Goal: Information Seeking & Learning: Understand process/instructions

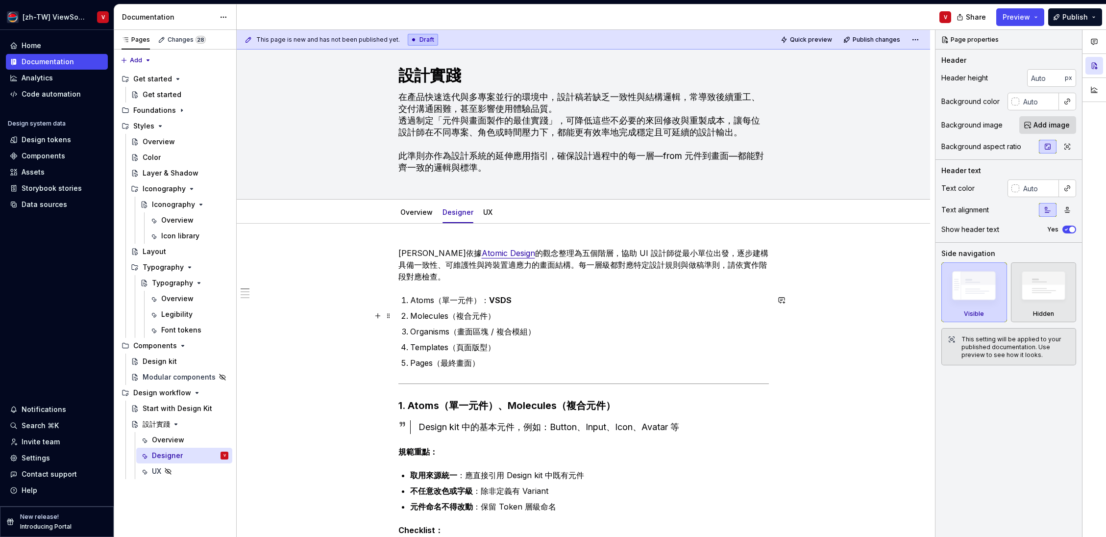
scroll to position [20, 0]
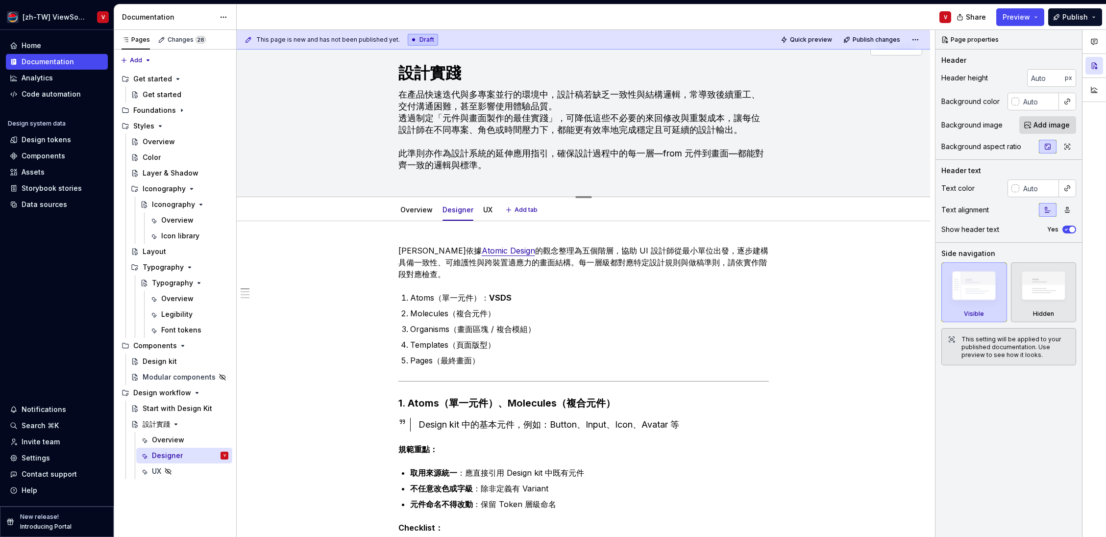
drag, startPoint x: 663, startPoint y: 152, endPoint x: 668, endPoint y: 141, distance: 12.1
click at [664, 152] on textarea "在產品快速迭代與多專案並行的環境中，設計稿若缺乏一致性與結構邏輯，常導致後續重工、交付溝通困難，甚至影響使用體驗品質。 透過制定「元件與畫面製作的最佳實踐」，…" at bounding box center [582, 130] width 371 height 86
type textarea "*"
type textarea "在產品快速迭代與多專案並行的環境中，設計稿若缺乏一致性與結構邏輯，常導致後續重工、交付溝通困難，甚至影響使用體驗品質。 透過制定「元件與畫面製作的最佳實踐」，…"
click at [687, 142] on textarea "在產品快速迭代與多專案並行的環境中，設計稿若缺乏一致性與結構邏輯，常導致後續重工、交付溝通困難，甚至影響使用體驗品質。 透過制定「元件與畫面製作的最佳實踐」，…" at bounding box center [582, 130] width 371 height 86
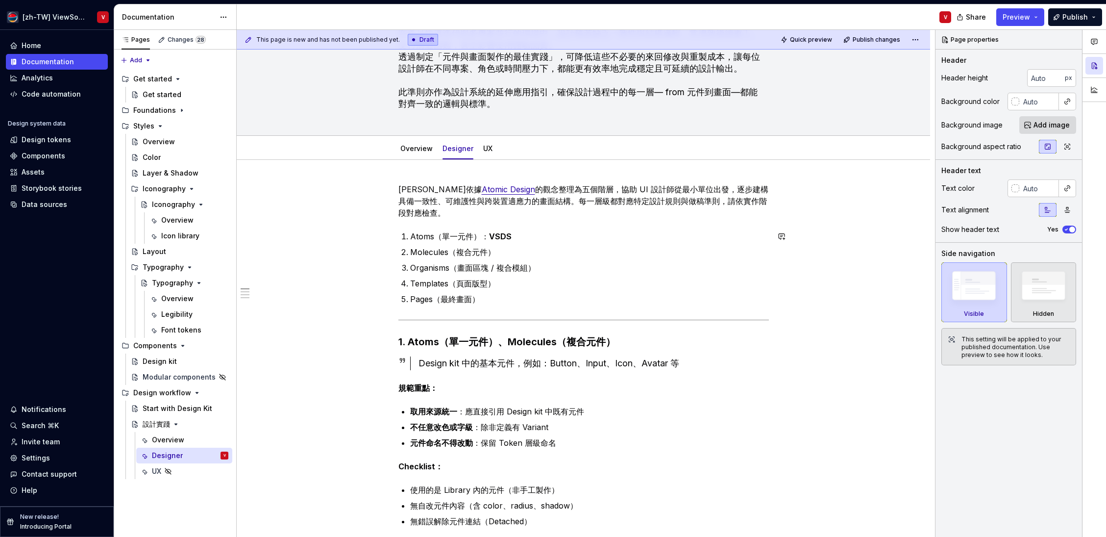
scroll to position [82, 0]
type textarea "*"
type textarea "在產品快速迭代與多專案並行的環境中，設計稿若缺乏一致性與結構邏輯，常導致後續重工、交付溝通困難，甚至影響使用體驗品質。 透過制定「元件與畫面製作的最佳實踐」，…"
click at [487, 138] on html "[zh-TW] ViewSonic Design System V Home Documentation Analytics Code automation …" at bounding box center [553, 268] width 1106 height 537
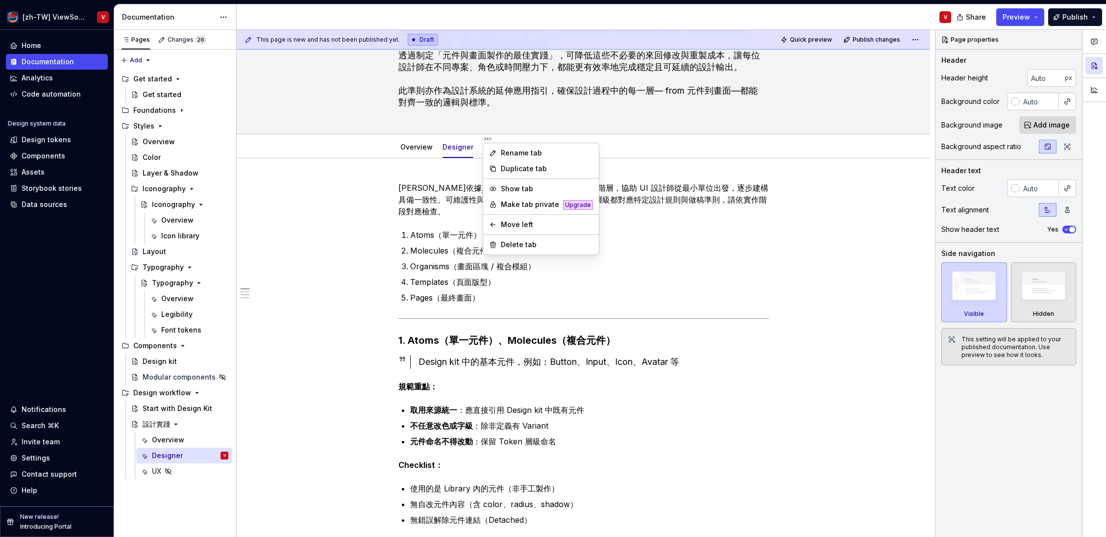
click at [356, 246] on html "[zh-TW] ViewSonic Design System V Home Documentation Analytics Code automation …" at bounding box center [553, 268] width 1106 height 537
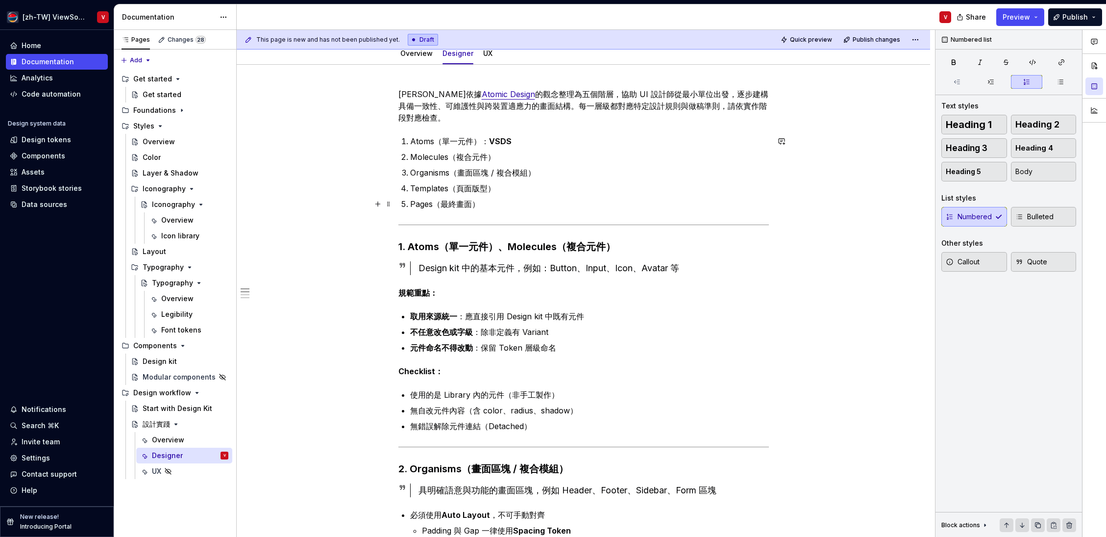
scroll to position [143, 0]
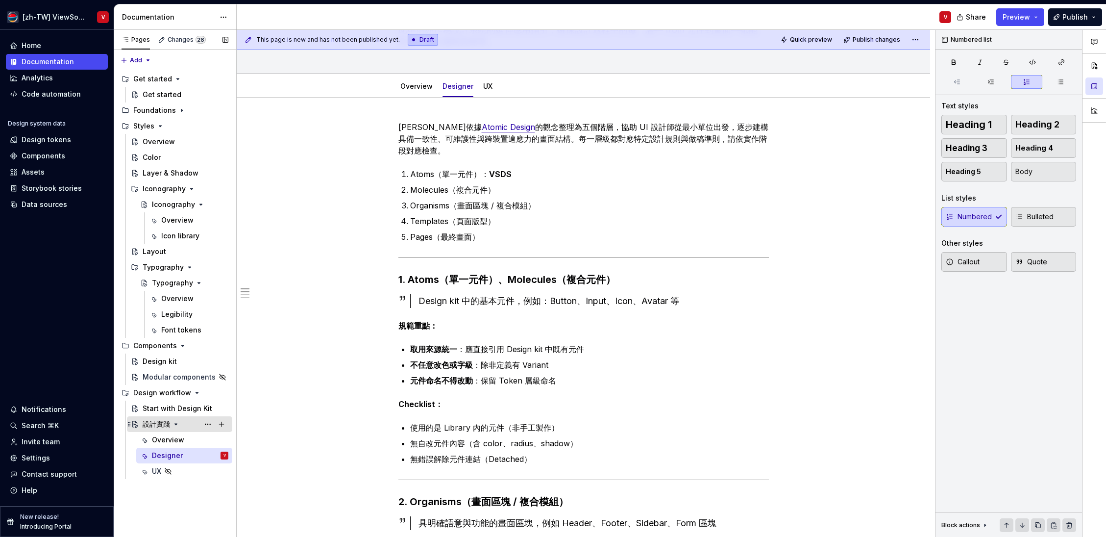
click at [185, 423] on div "設計實踐" at bounding box center [186, 424] width 86 height 14
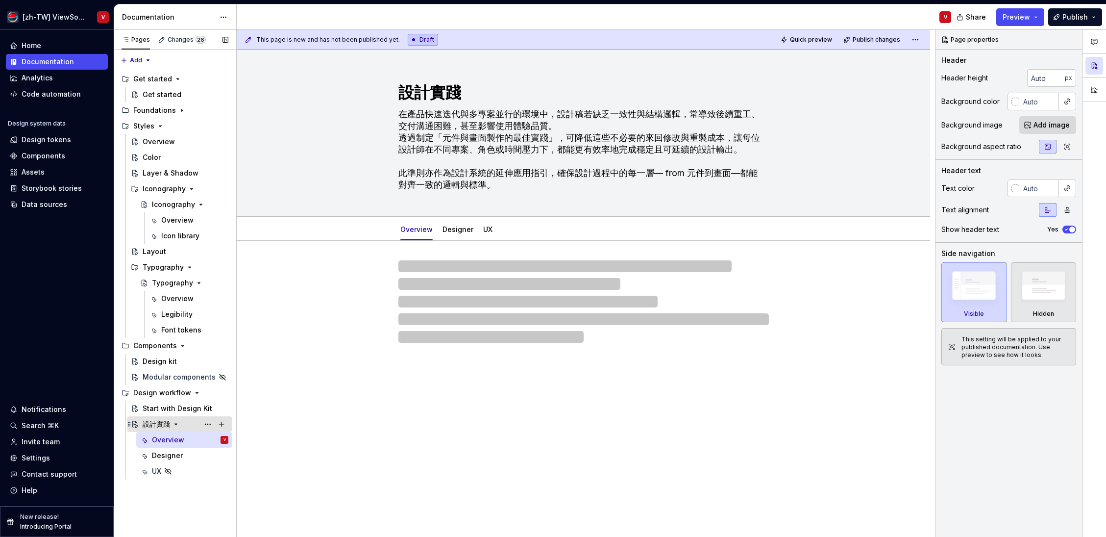
click at [156, 424] on div "設計實踐" at bounding box center [156, 424] width 27 height 10
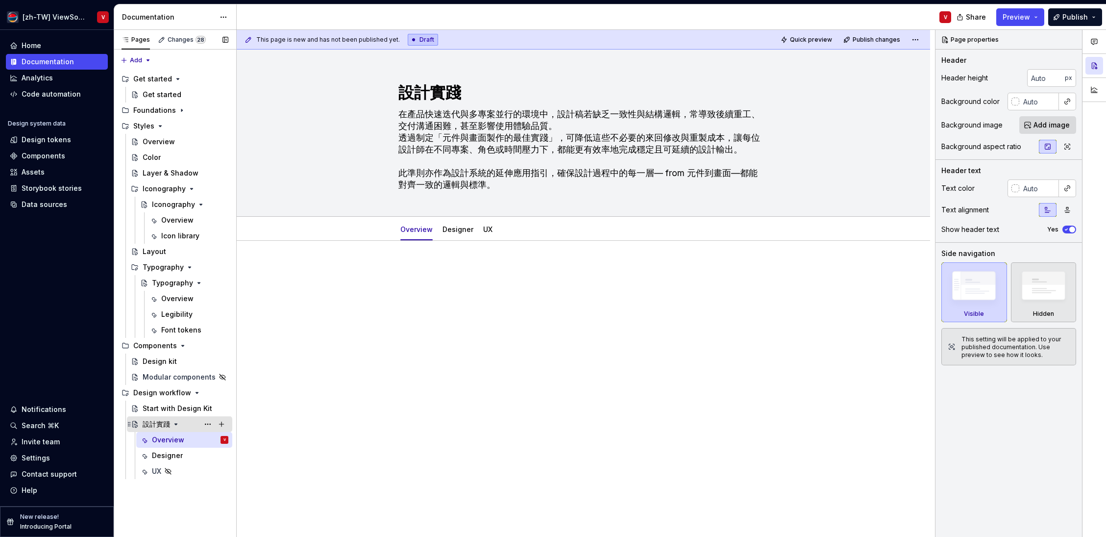
drag, startPoint x: 184, startPoint y: 456, endPoint x: 189, endPoint y: 430, distance: 26.0
click at [184, 456] on div "Designer" at bounding box center [190, 456] width 76 height 10
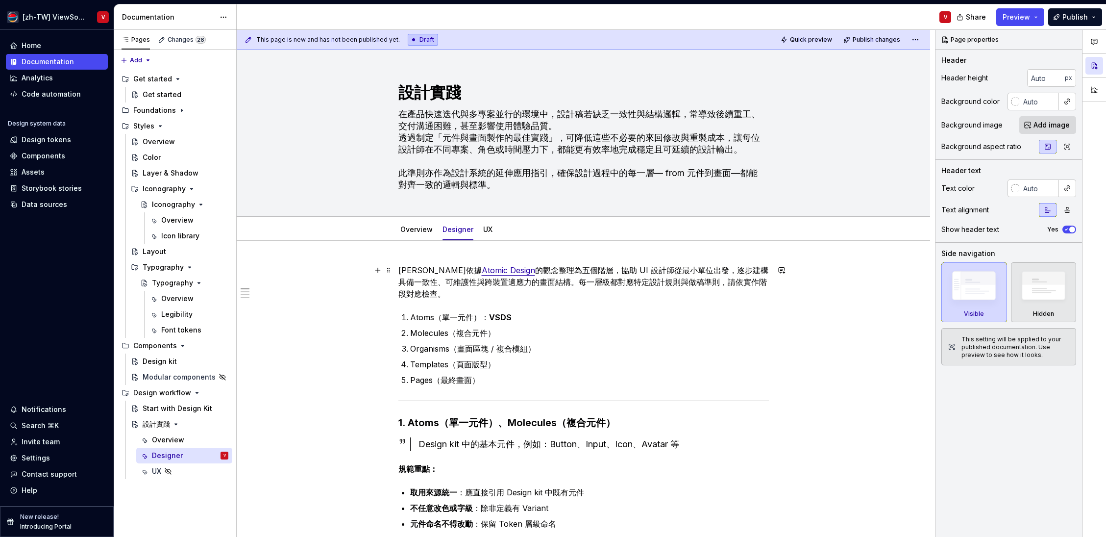
click at [401, 270] on p "本守則依據 Atomic Design 的觀念整理為五個階層，協助 UI 設計師從最小單位出發，逐步建構具備一致性、可維護性與跨裝置適應力的畫面結構。每一層級…" at bounding box center [584, 281] width 371 height 35
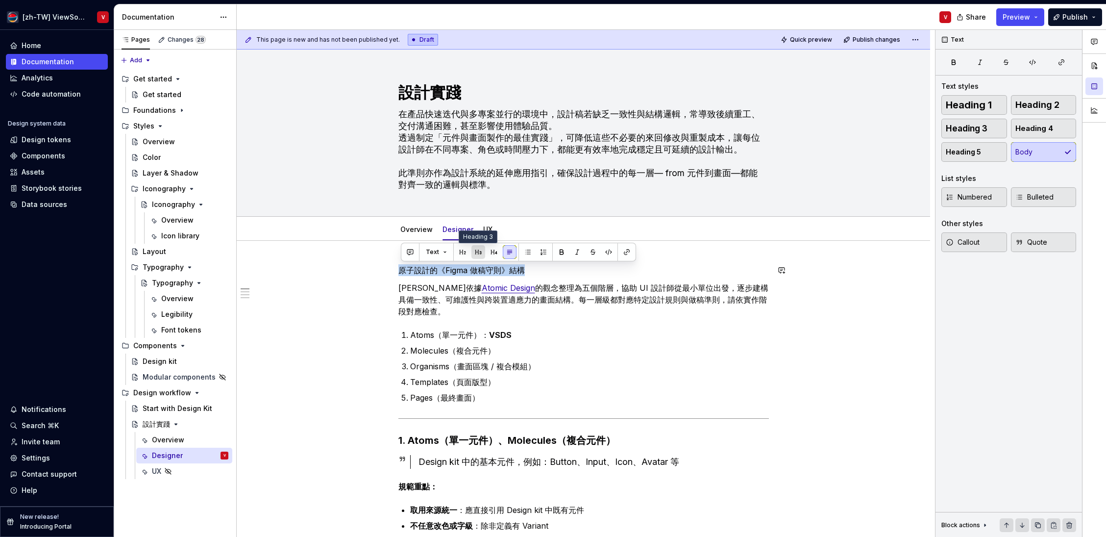
click at [475, 251] on button "button" at bounding box center [479, 252] width 14 height 14
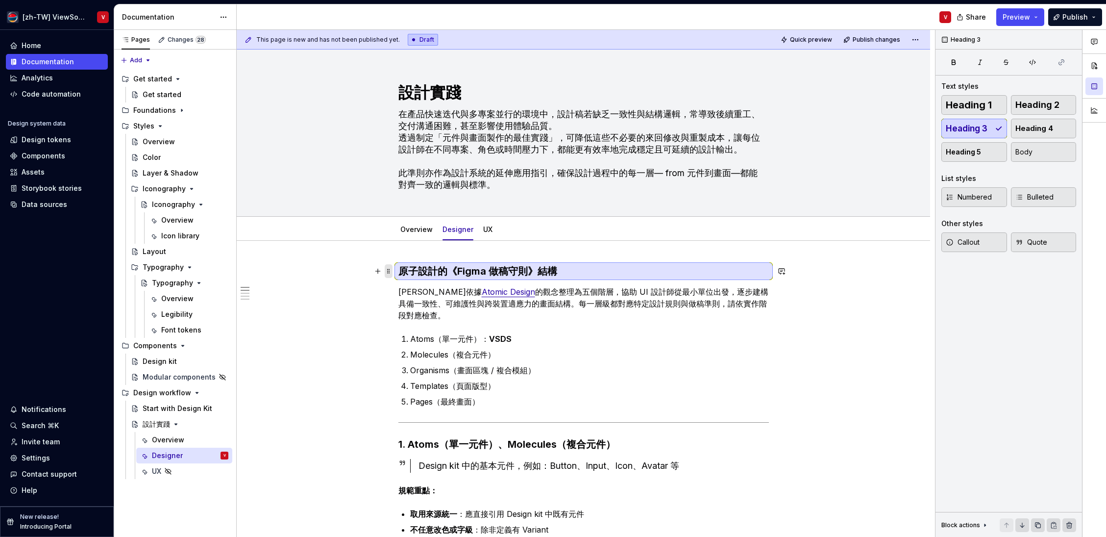
click at [390, 272] on span at bounding box center [389, 271] width 8 height 14
drag, startPoint x: 493, startPoint y: 270, endPoint x: 501, endPoint y: 264, distance: 9.8
click at [493, 270] on h3 "原子設計的《Figma 做稿守則》結構" at bounding box center [584, 271] width 371 height 14
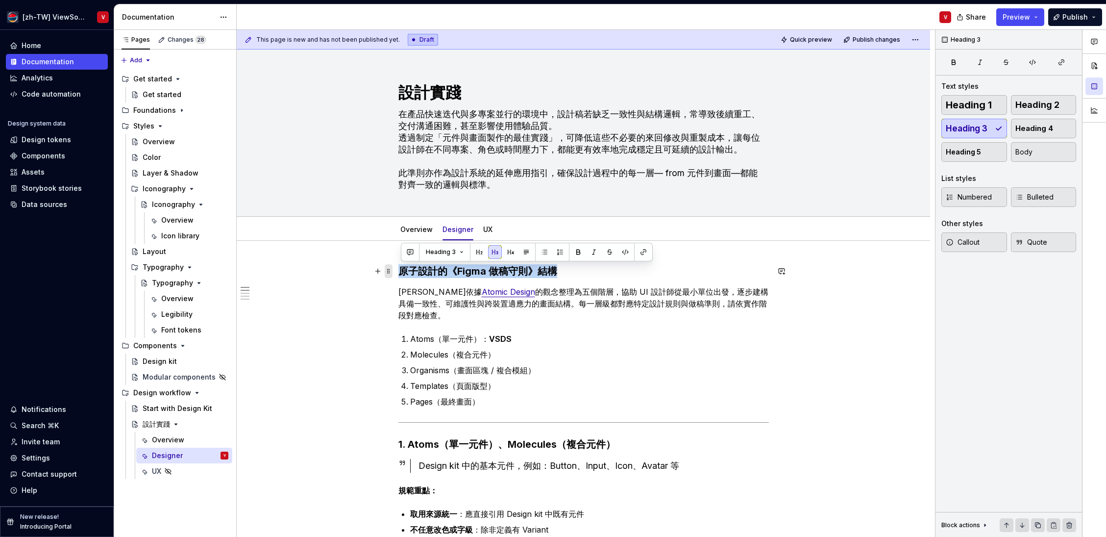
drag, startPoint x: 557, startPoint y: 269, endPoint x: 393, endPoint y: 270, distance: 164.7
click at [486, 252] on button "button" at bounding box center [489, 252] width 14 height 14
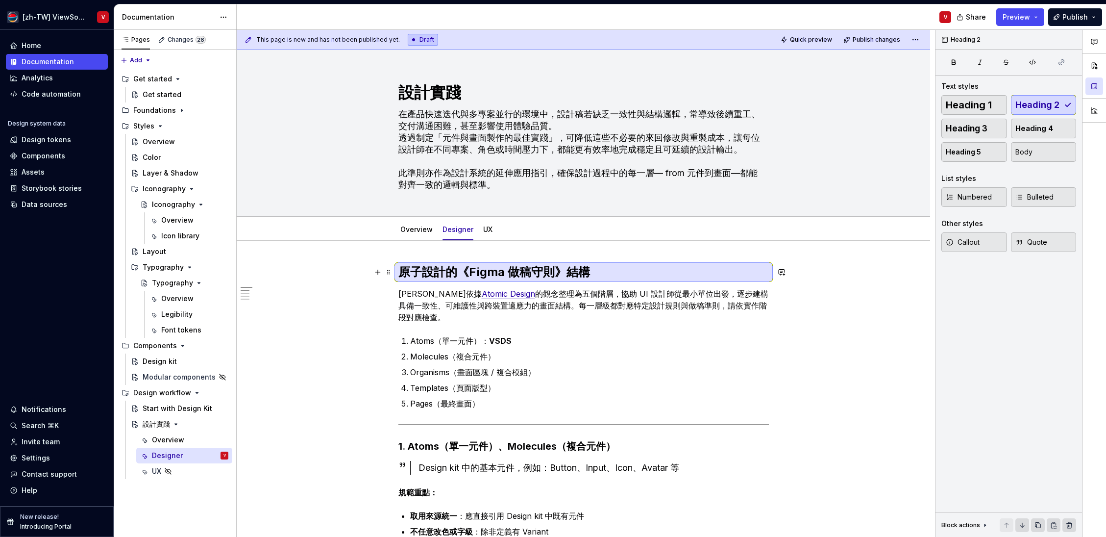
click at [457, 274] on h2 "原子設計的《Figma 做稿守則》結構" at bounding box center [584, 272] width 371 height 16
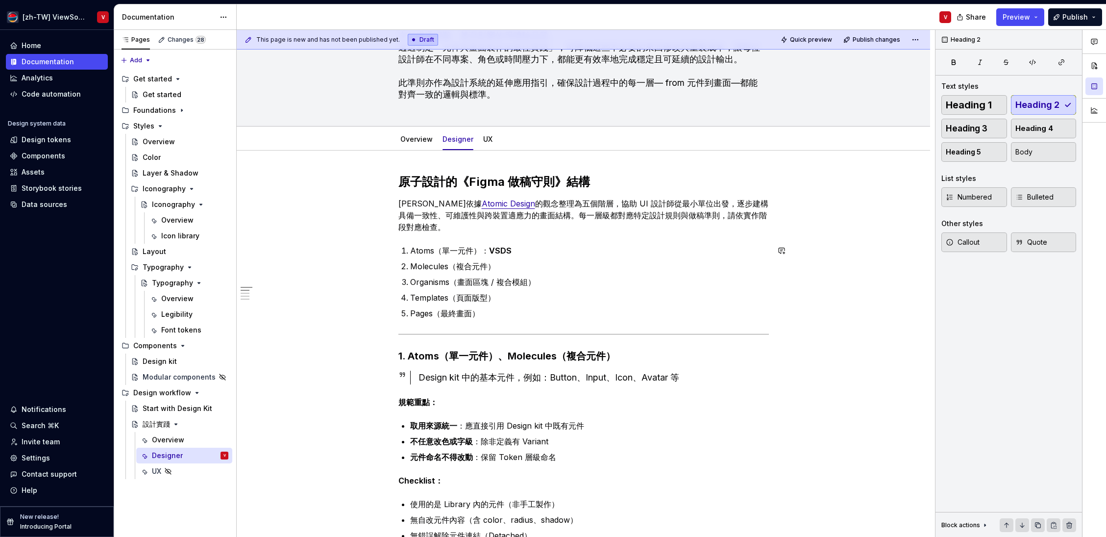
scroll to position [96, 0]
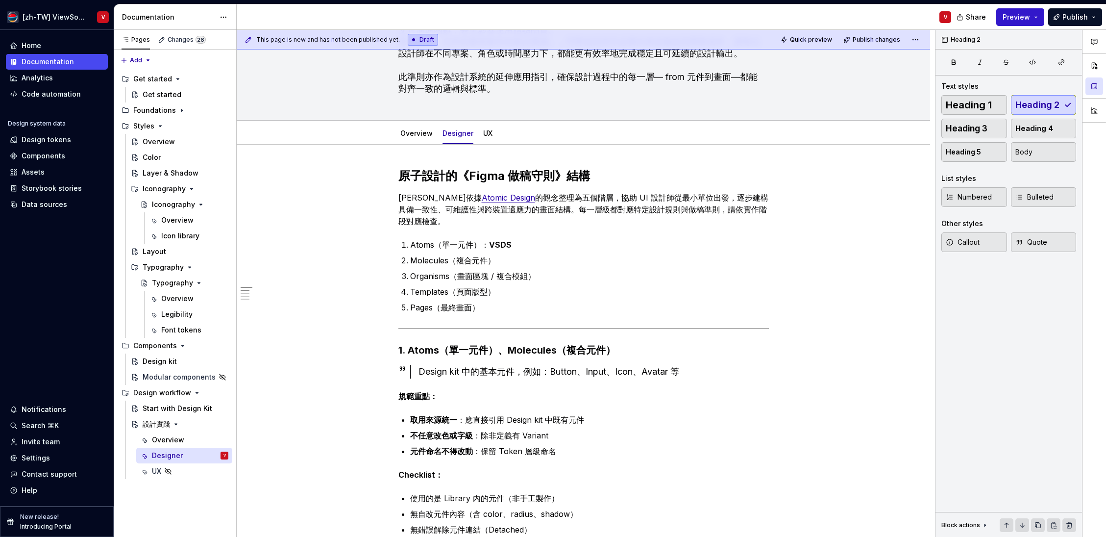
click at [1019, 19] on span "Preview" at bounding box center [1016, 17] width 27 height 10
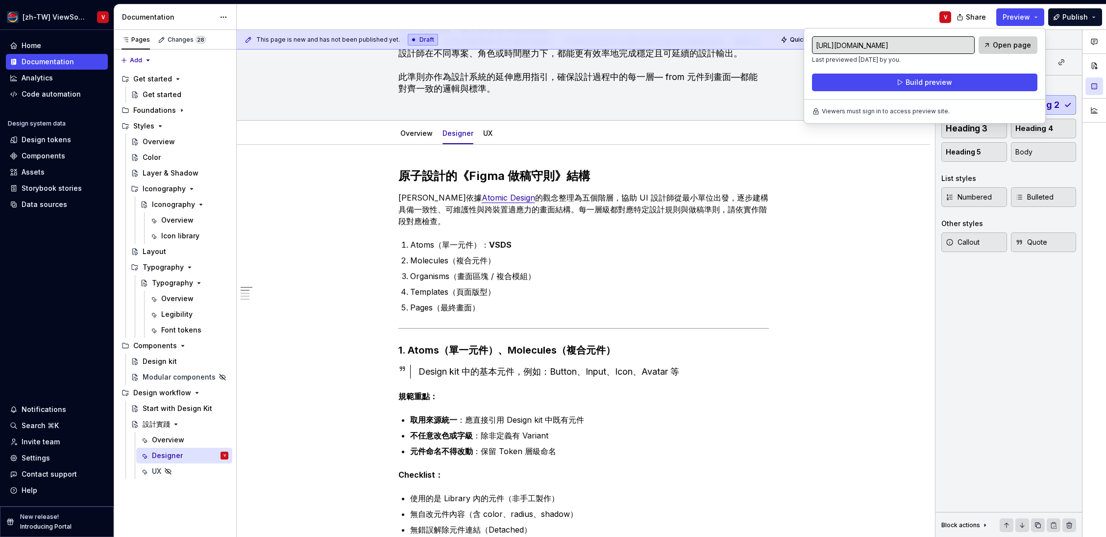
click at [1007, 45] on span "Open page" at bounding box center [1012, 45] width 38 height 10
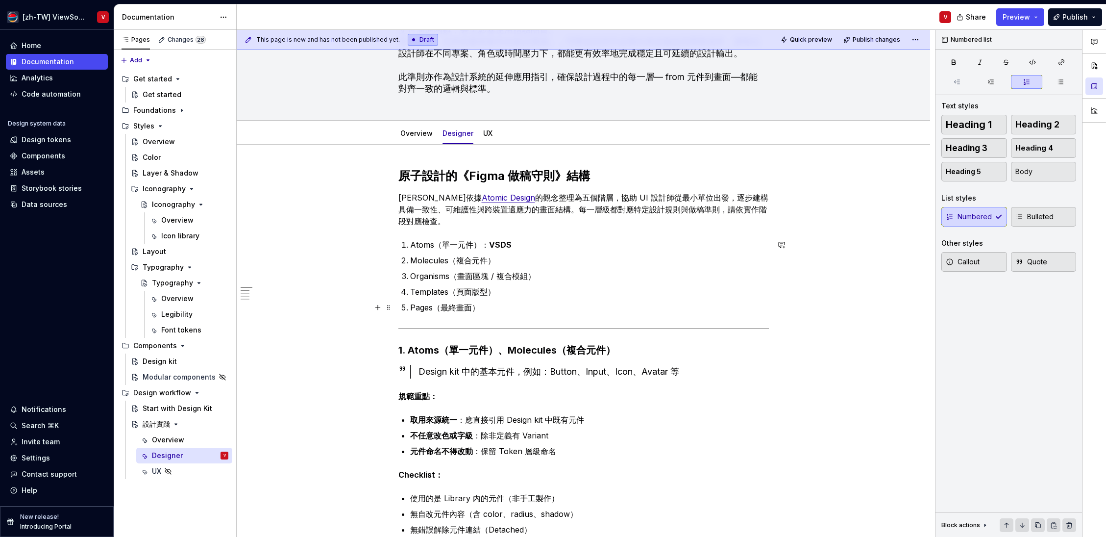
drag, startPoint x: 493, startPoint y: 311, endPoint x: 518, endPoint y: 303, distance: 25.6
click at [493, 311] on p "Pages（最終畫面）" at bounding box center [589, 308] width 359 height 12
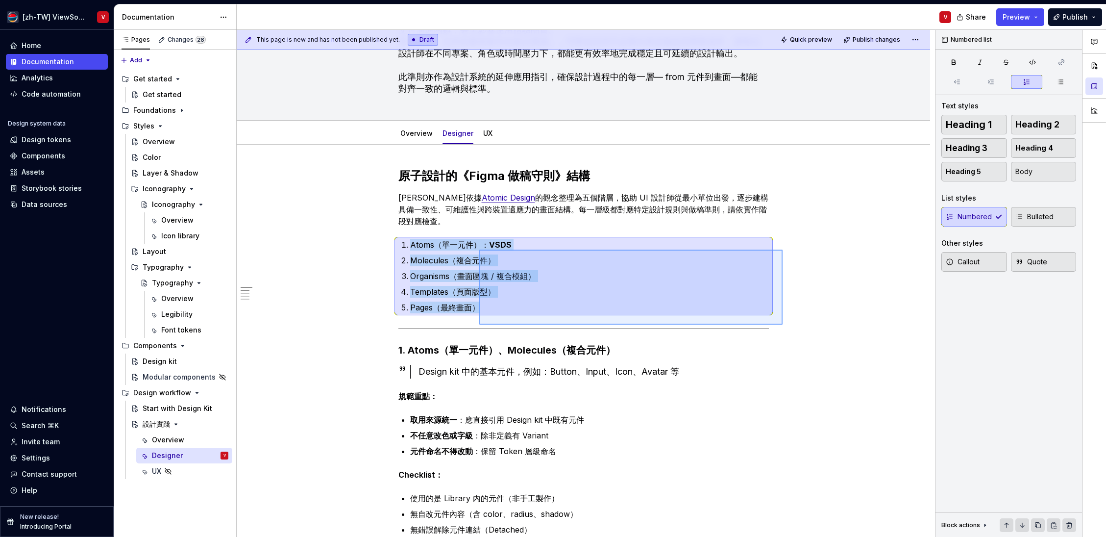
drag, startPoint x: 783, startPoint y: 325, endPoint x: 471, endPoint y: 229, distance: 326.6
click at [479, 250] on div "This page is new and has not been published yet. Draft Quick preview Publish ch…" at bounding box center [586, 283] width 699 height 507
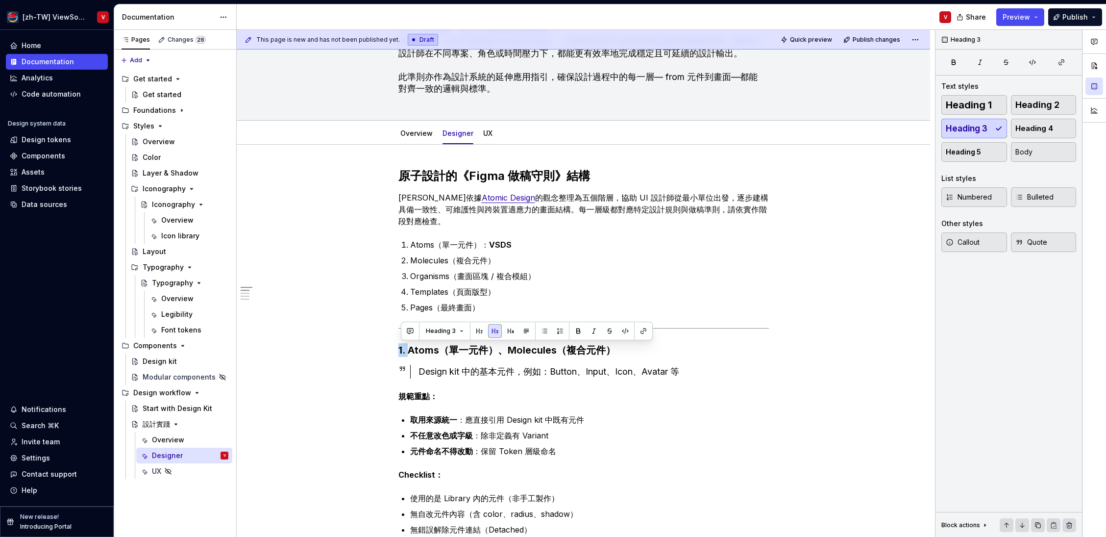
type textarea "*"
click at [519, 245] on p "Atoms（單一元件）： VSDS" at bounding box center [589, 245] width 359 height 12
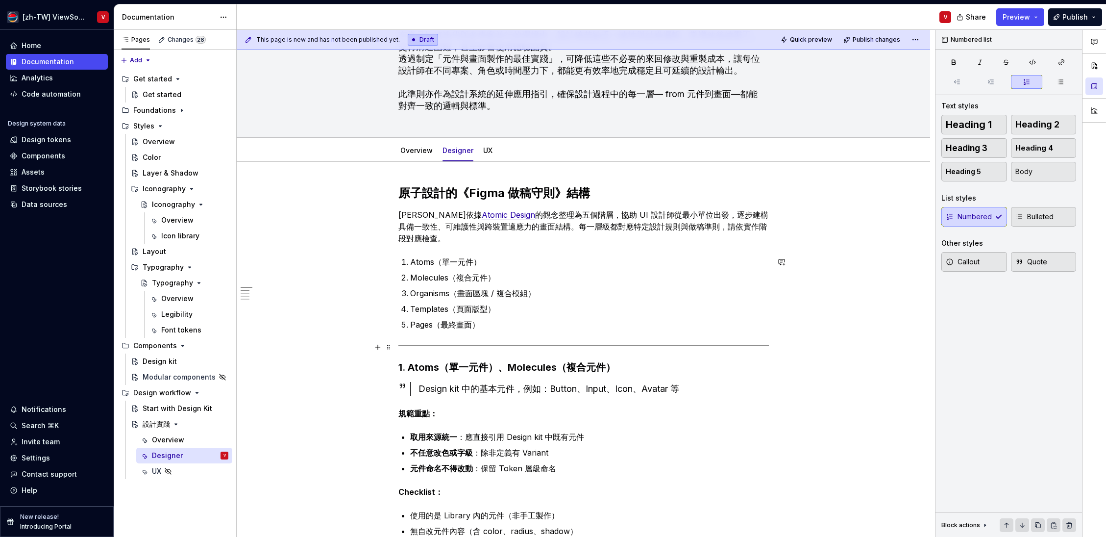
scroll to position [122, 0]
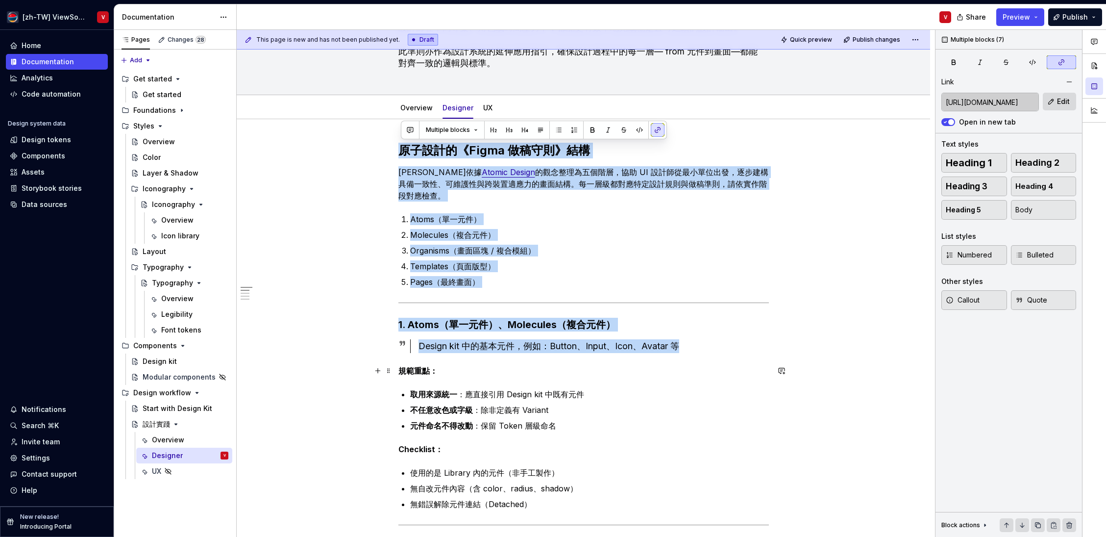
drag, startPoint x: 401, startPoint y: 147, endPoint x: 581, endPoint y: 355, distance: 275.9
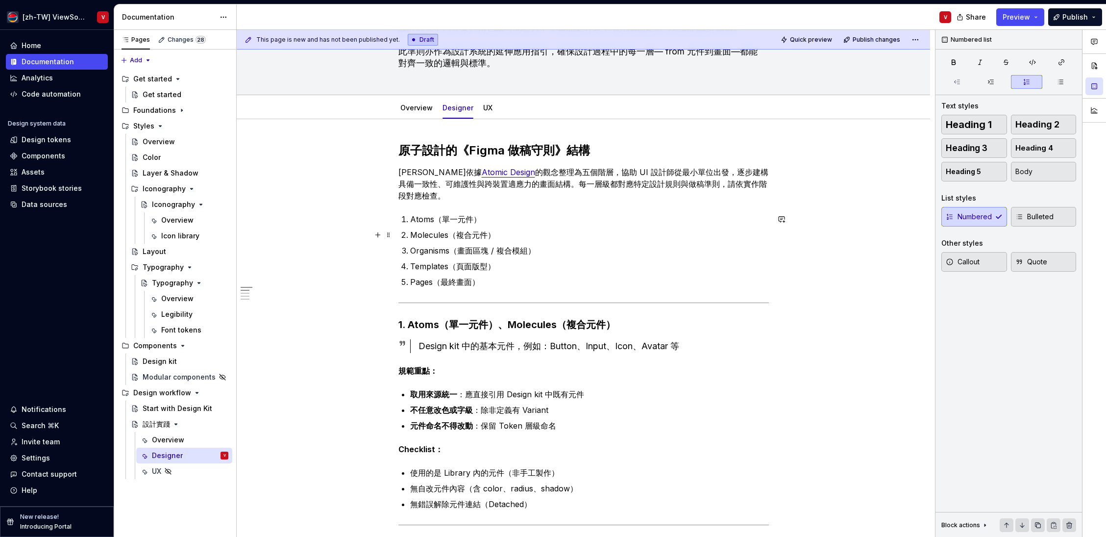
click at [550, 239] on p "Molecules（複合元件）" at bounding box center [589, 235] width 359 height 12
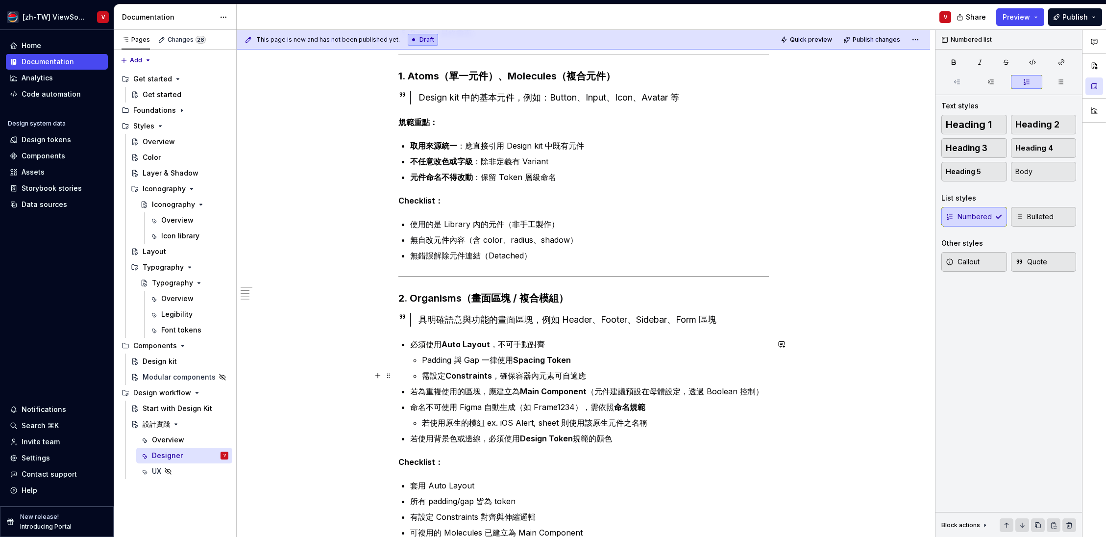
scroll to position [49, 0]
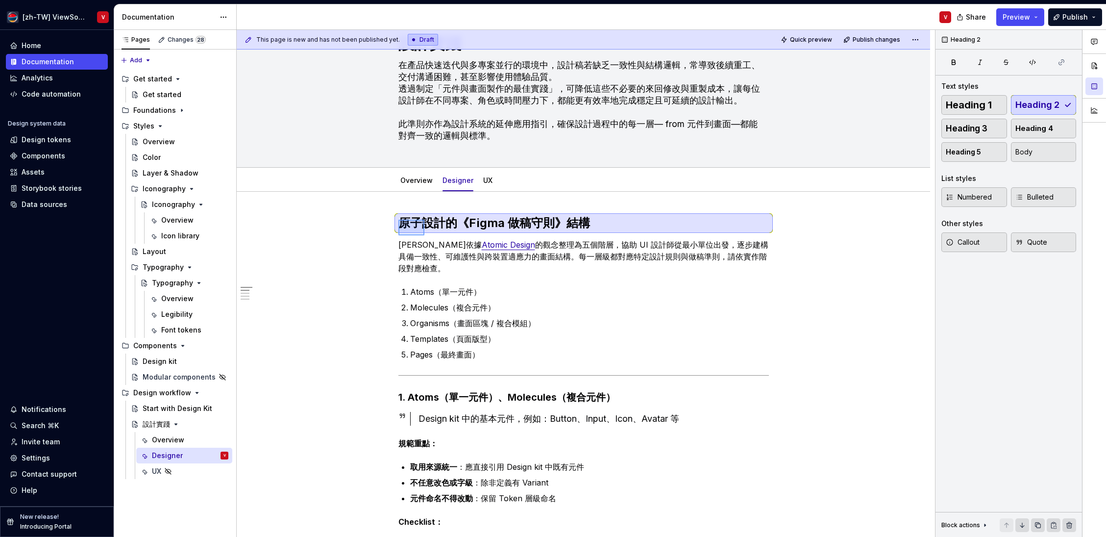
drag, startPoint x: 406, startPoint y: 225, endPoint x: 540, endPoint y: 347, distance: 181.1
click at [547, 346] on div "This page is new and has not been published yet. Draft Quick preview Publish ch…" at bounding box center [586, 283] width 699 height 507
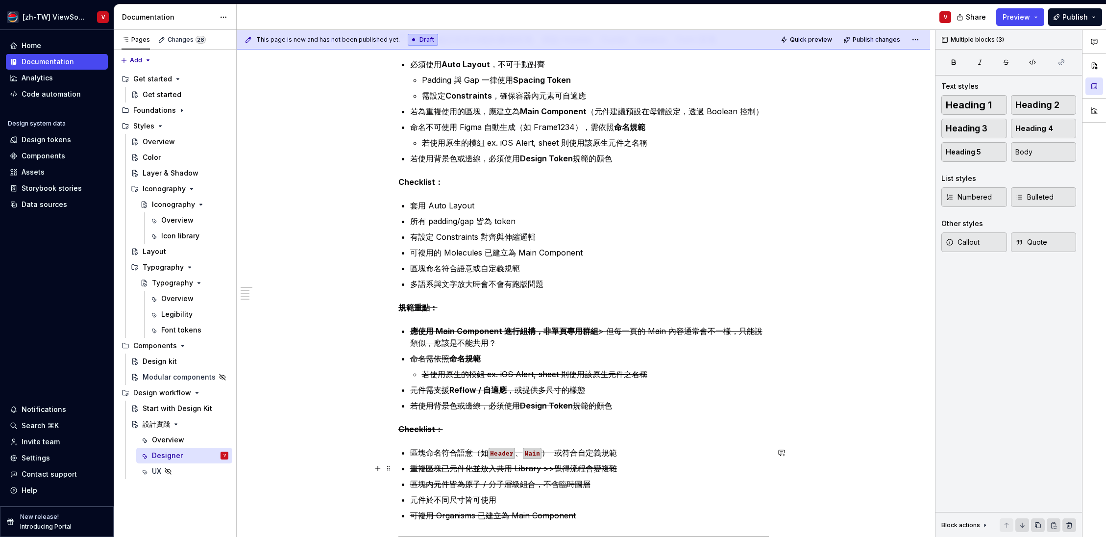
scroll to position [639, 0]
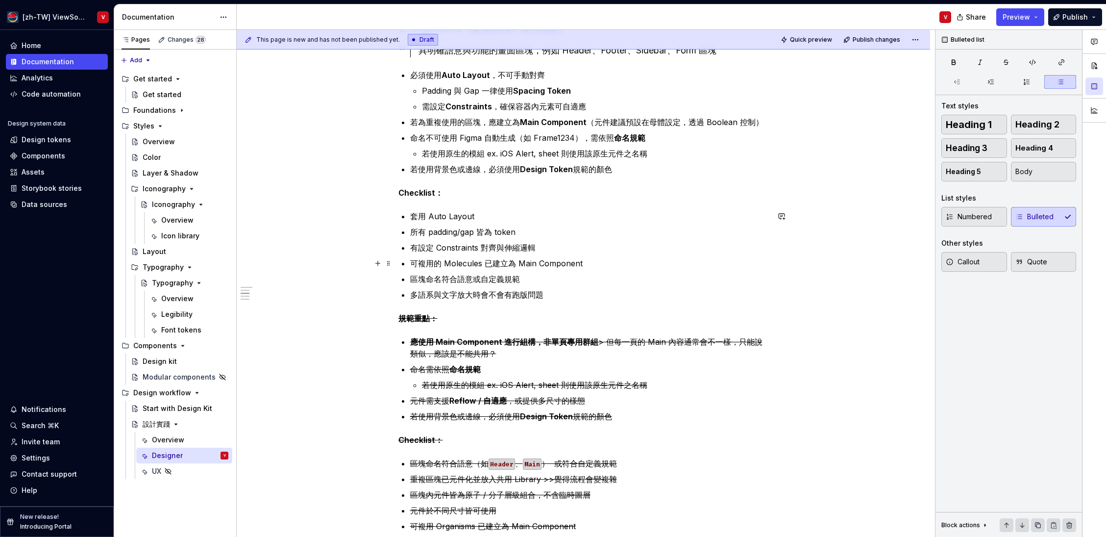
click at [499, 262] on p "可複用的 Molecules 已建立為 Main Component" at bounding box center [589, 263] width 359 height 12
click at [1018, 18] on span "Preview" at bounding box center [1016, 17] width 27 height 10
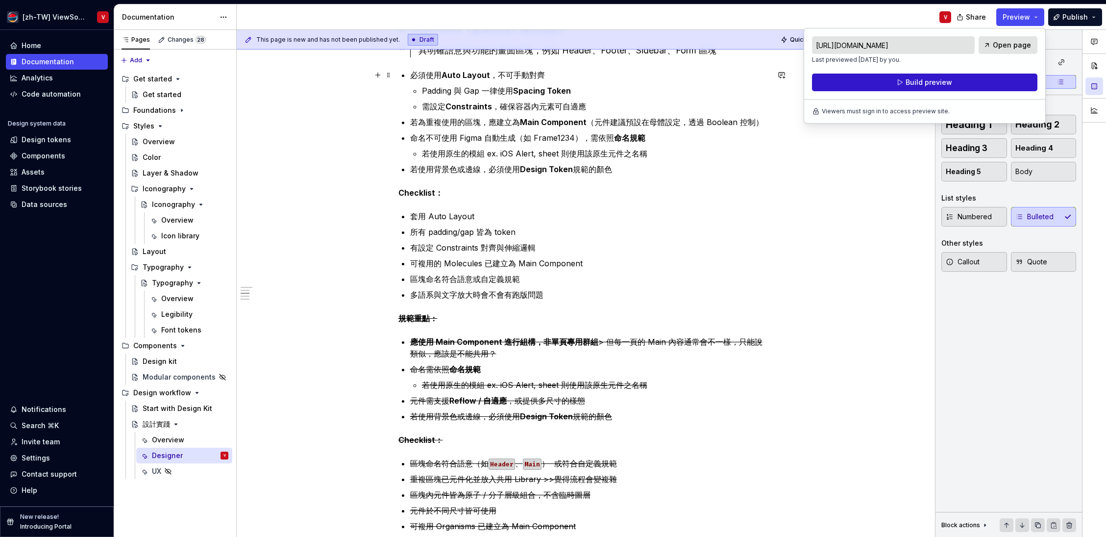
click at [838, 83] on button "Build preview" at bounding box center [925, 83] width 226 height 18
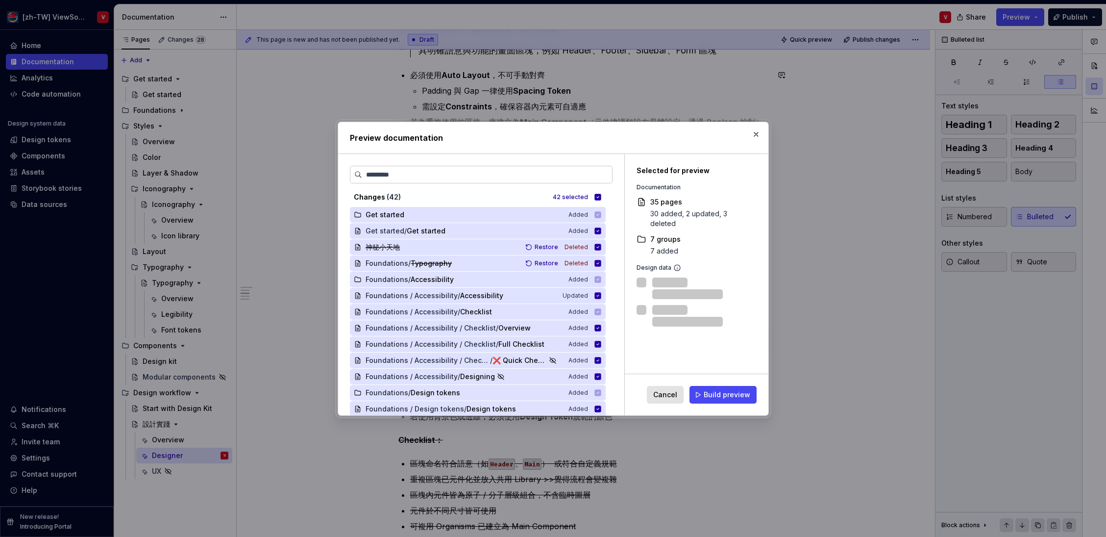
click at [725, 394] on span "Build preview" at bounding box center [727, 395] width 47 height 10
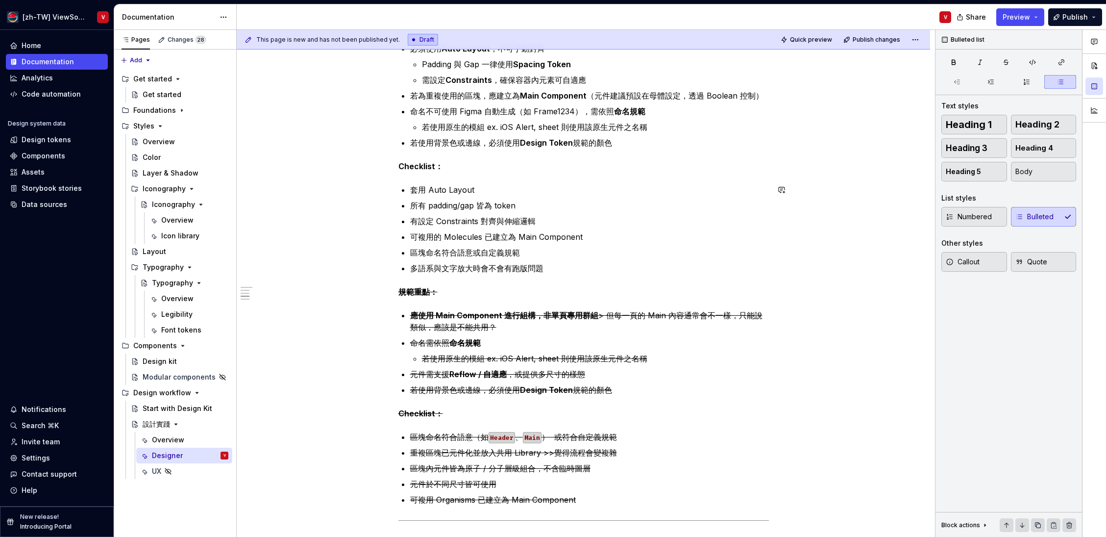
scroll to position [816, 0]
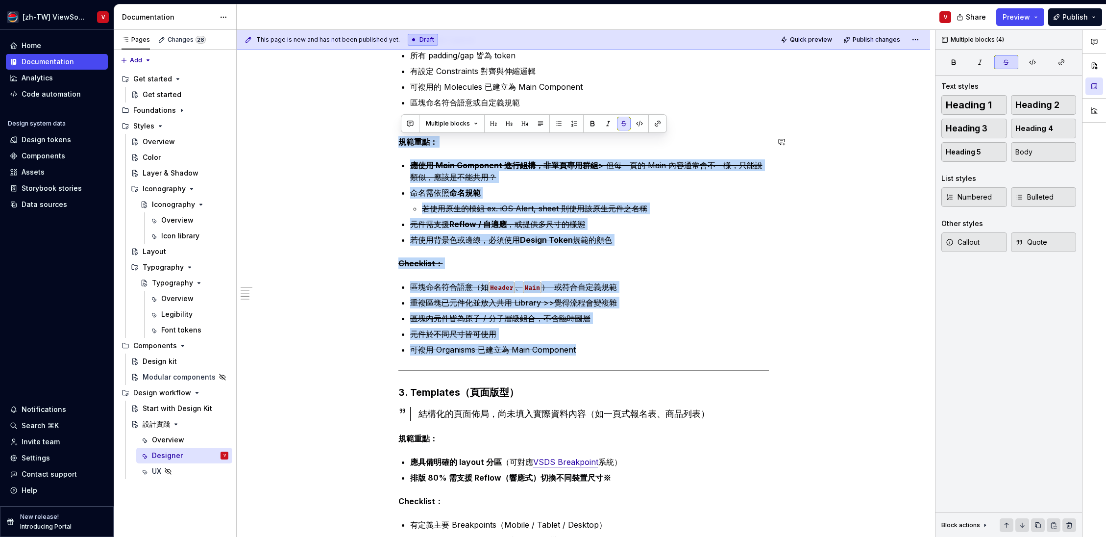
drag, startPoint x: 601, startPoint y: 349, endPoint x: 539, endPoint y: 130, distance: 227.2
click at [550, 129] on div "原子設計的《Figma 做稿守則》結構 本守則依據 Atomic Design 的觀念整理為五個階層，協助 UI 設計師從最小單位出發，逐步建構具備一致性、可…" at bounding box center [584, 203] width 371 height 1510
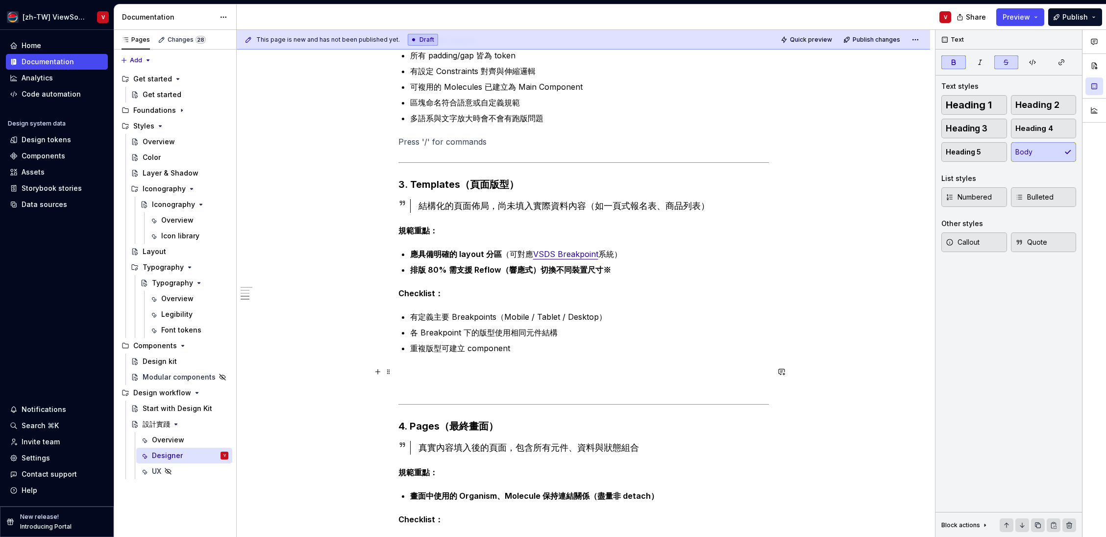
click at [484, 372] on p at bounding box center [584, 378] width 371 height 24
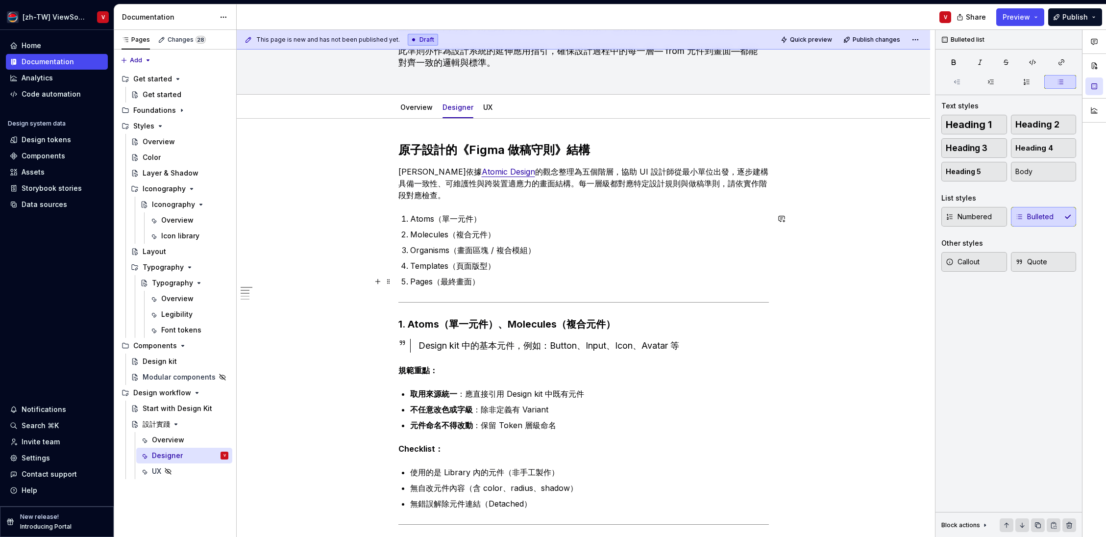
scroll to position [135, 0]
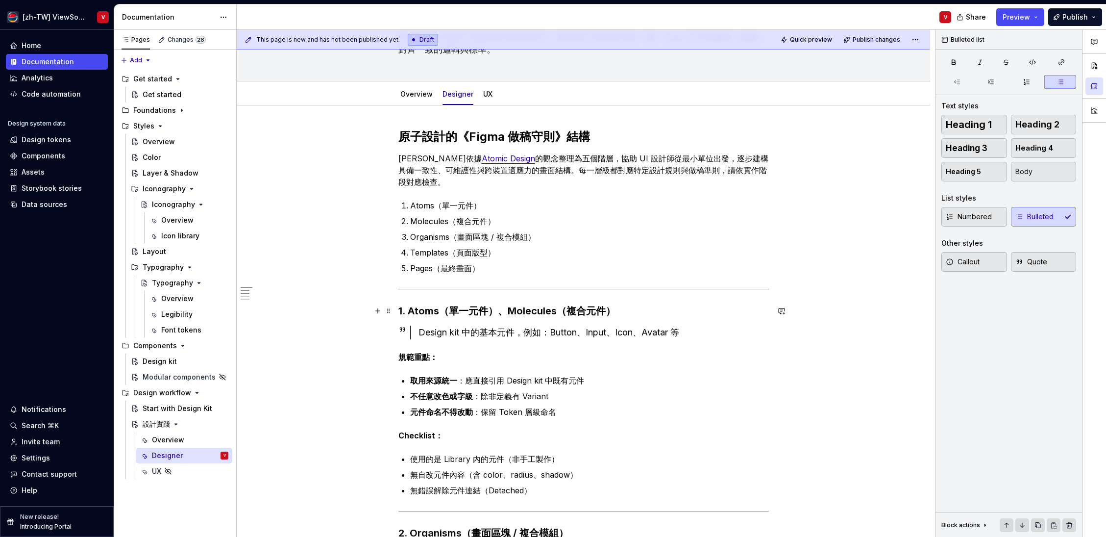
click at [411, 310] on h3 "1. Atoms（單一元件）、Molecules（複合元件）" at bounding box center [584, 311] width 371 height 14
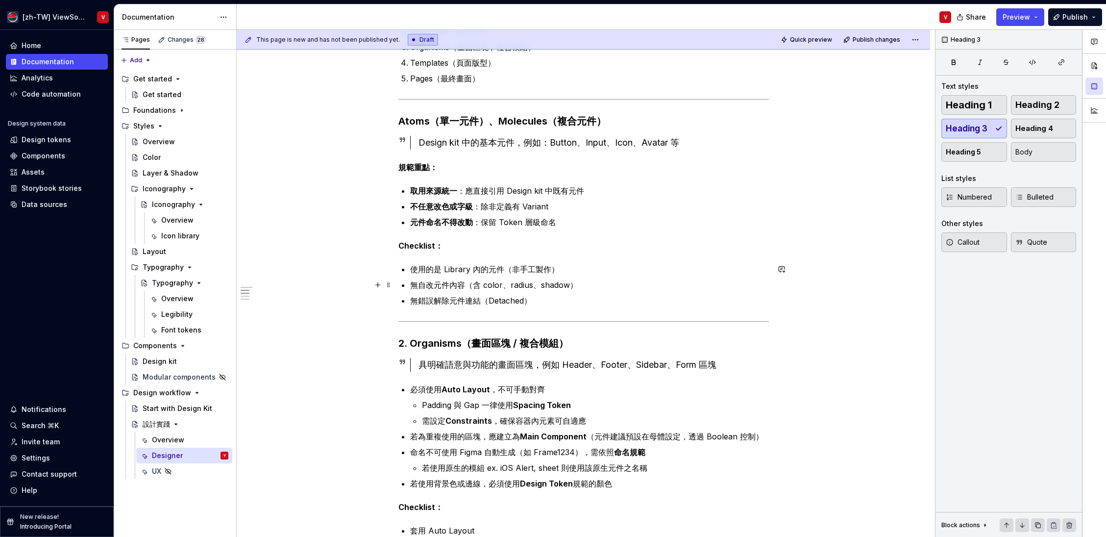
scroll to position [327, 0]
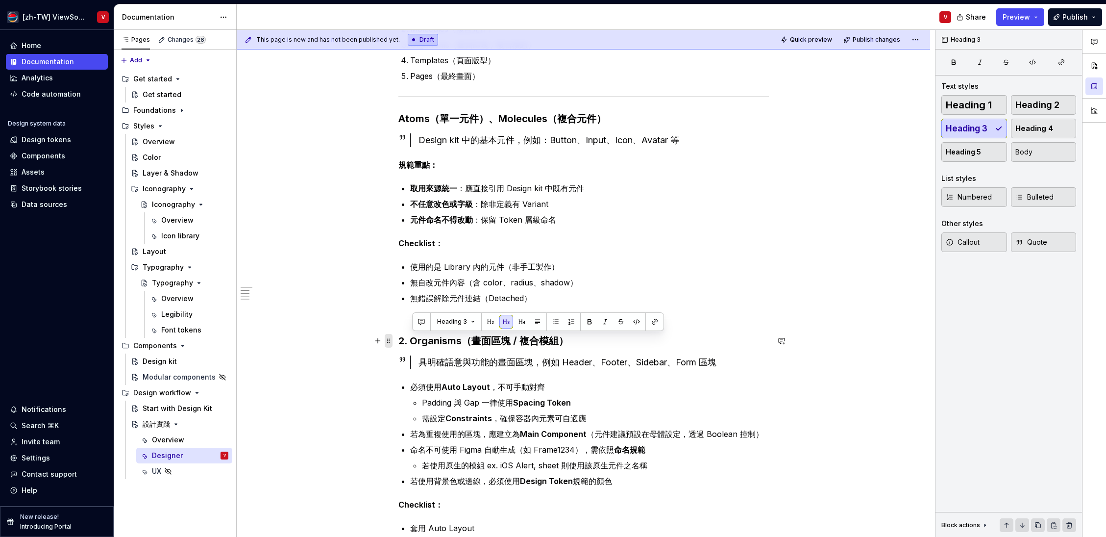
drag, startPoint x: 412, startPoint y: 343, endPoint x: 393, endPoint y: 342, distance: 19.1
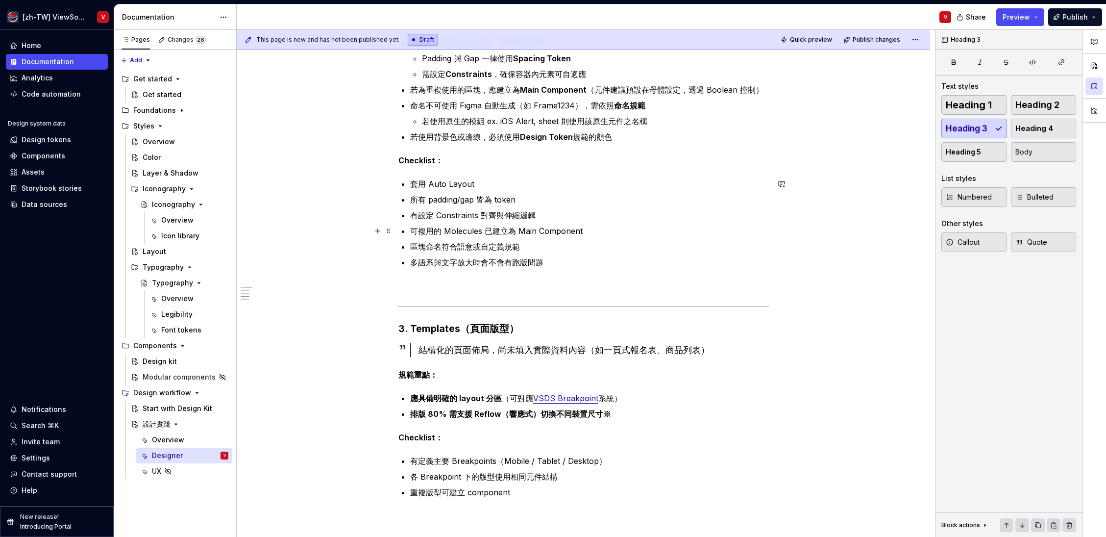
scroll to position [680, 0]
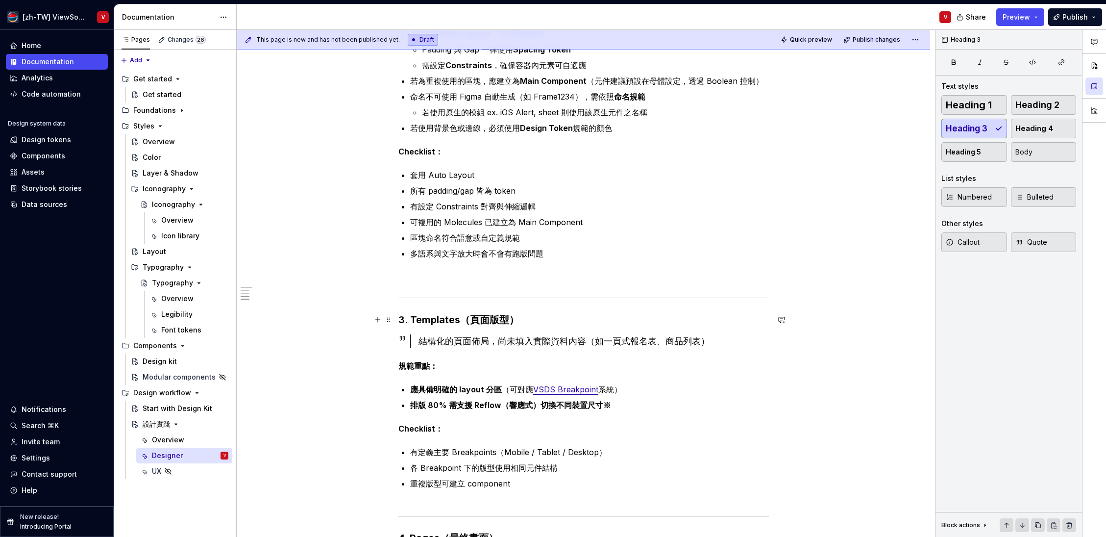
click at [413, 319] on h3 "3. Templates（頁面版型）" at bounding box center [584, 320] width 371 height 14
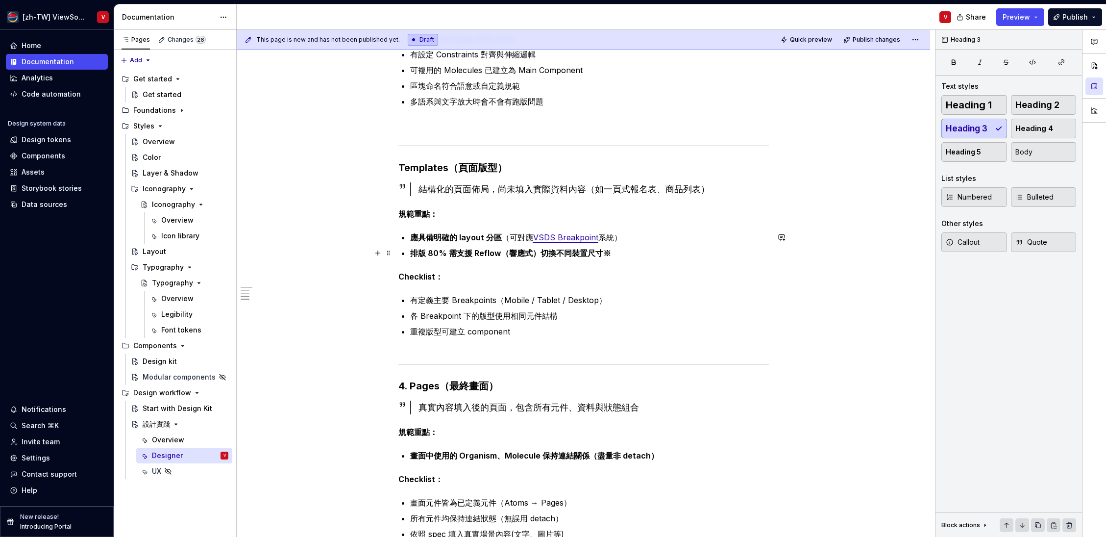
scroll to position [928, 0]
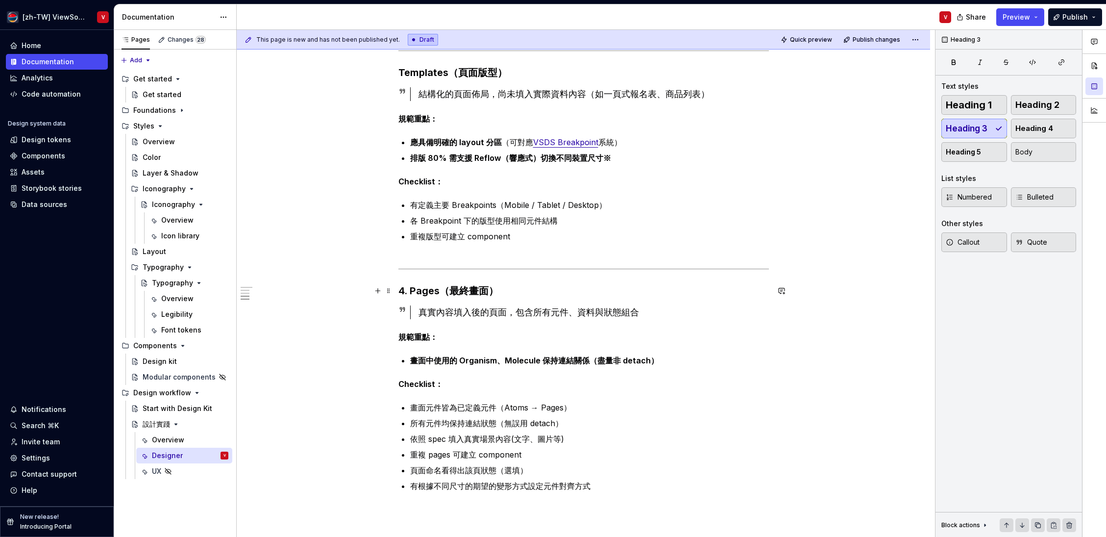
click at [412, 291] on h3 "4. Pages（最終畫面）" at bounding box center [584, 291] width 371 height 14
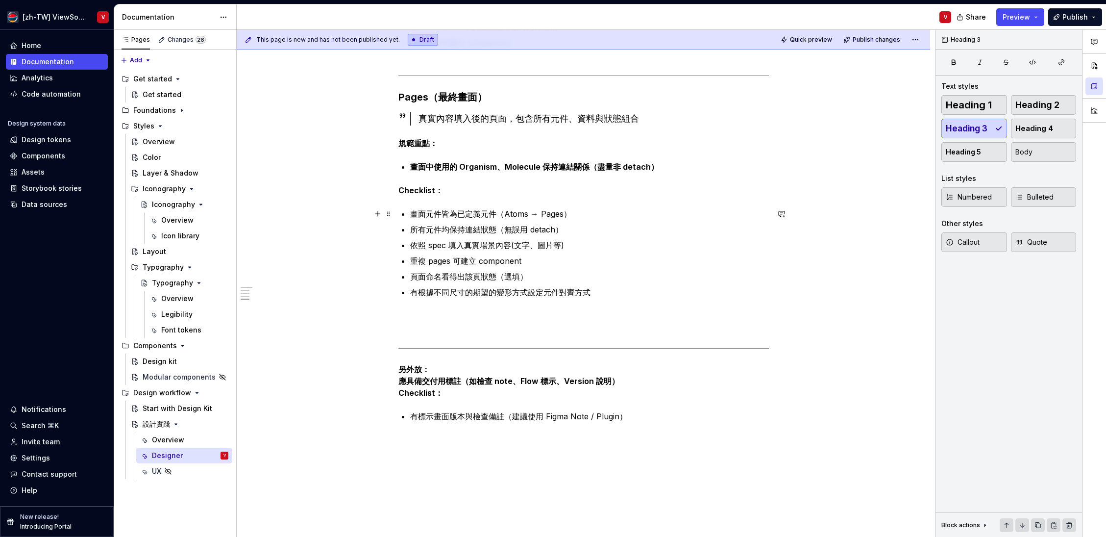
scroll to position [1179, 0]
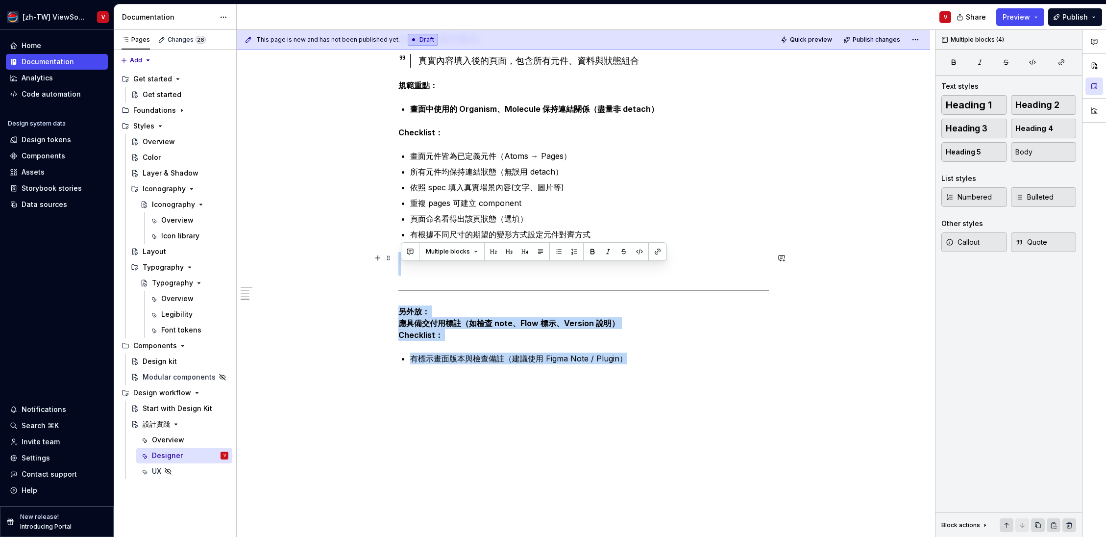
drag, startPoint x: 646, startPoint y: 362, endPoint x: 393, endPoint y: 256, distance: 274.2
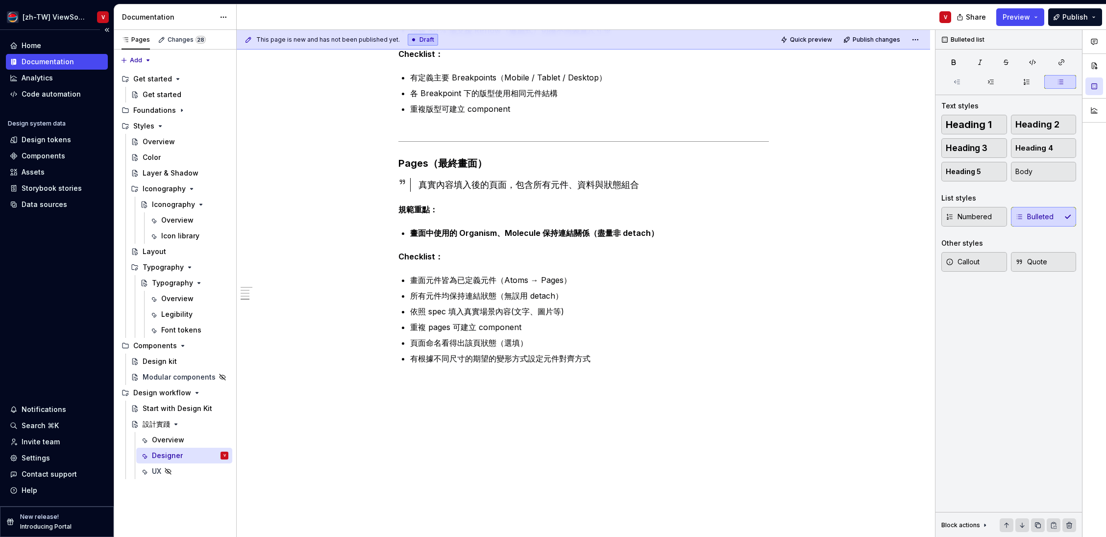
scroll to position [1055, 0]
click at [1024, 17] on span "Preview" at bounding box center [1016, 17] width 27 height 10
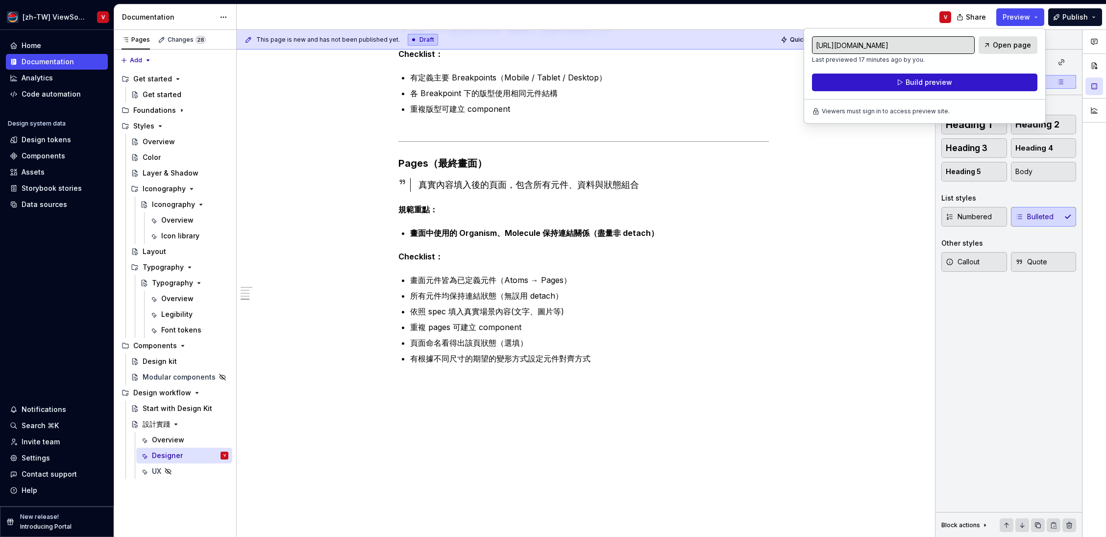
click at [981, 81] on button "Build preview" at bounding box center [925, 83] width 226 height 18
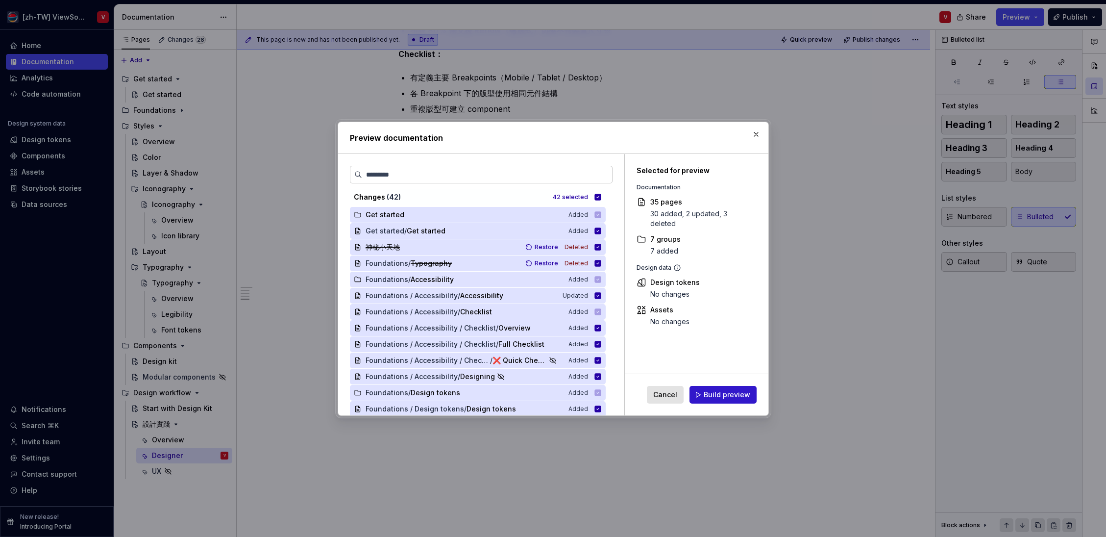
click at [723, 396] on span "Build preview" at bounding box center [727, 395] width 47 height 10
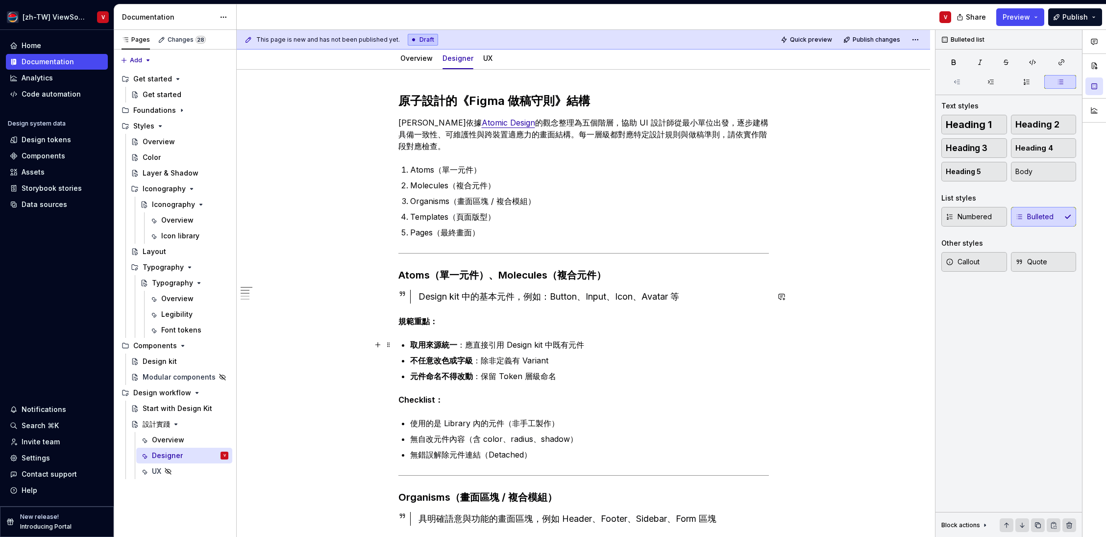
scroll to position [275, 0]
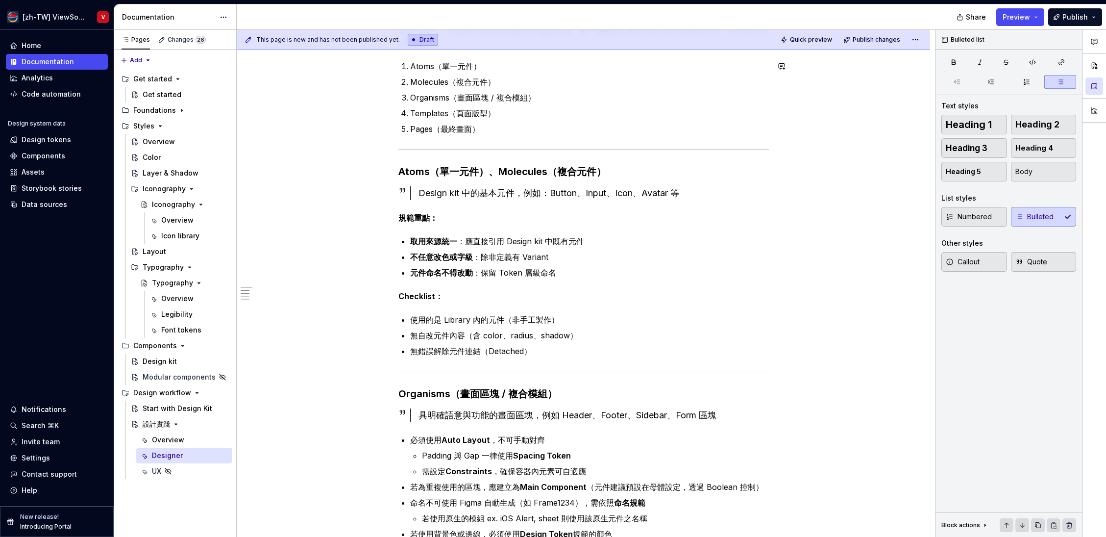
type textarea "*"
